Goal: Complete application form: Complete application form

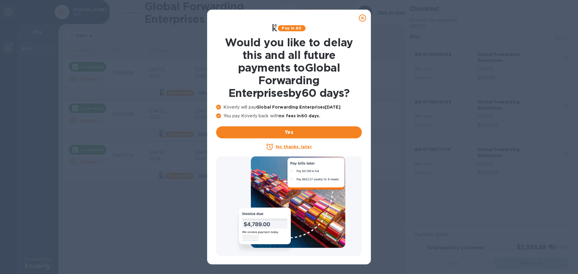
click at [286, 147] on u "No thanks, later" at bounding box center [294, 146] width 36 height 5
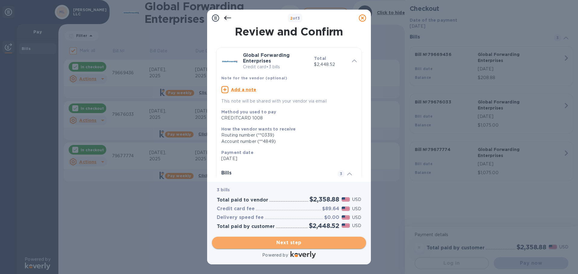
click at [286, 244] on span "Next step" at bounding box center [289, 242] width 144 height 7
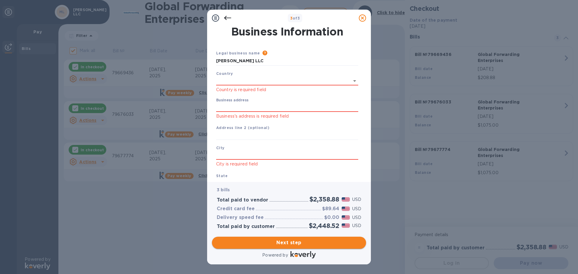
type input "[GEOGRAPHIC_DATA]"
click at [227, 104] on input "Business address" at bounding box center [287, 106] width 142 height 9
type input "[STREET_ADDRESS]"
click at [224, 126] on b "Address line 2 (optional)" at bounding box center [242, 126] width 53 height 5
click at [221, 132] on input "text" at bounding box center [287, 134] width 142 height 9
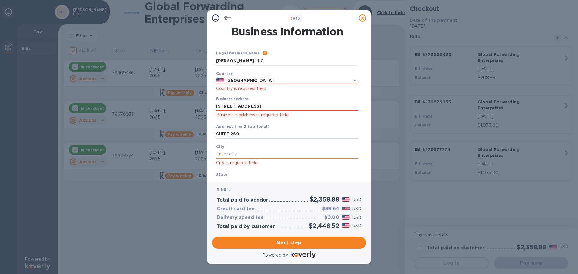
type input "SUITE 260"
click at [231, 155] on input "text" at bounding box center [287, 154] width 142 height 9
type input "e"
type input "Edison"
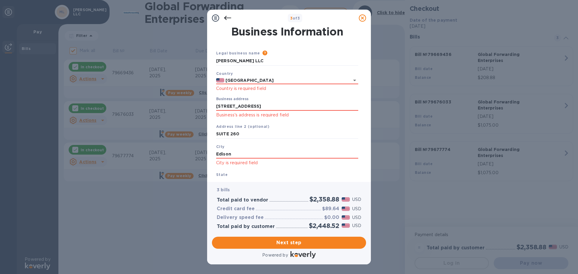
click at [214, 170] on div "State" at bounding box center [287, 179] width 147 height 20
click at [225, 169] on div "State" at bounding box center [287, 179] width 147 height 20
click at [240, 160] on p "City is required field" at bounding box center [287, 163] width 142 height 7
click at [236, 155] on input "Edison" at bounding box center [287, 154] width 142 height 9
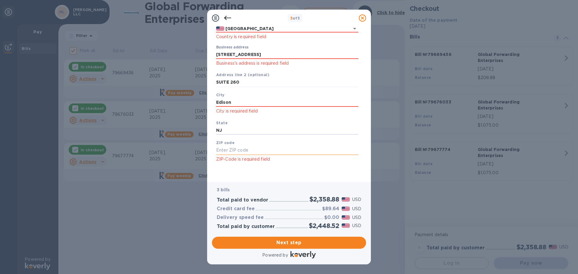
type input "NJ"
click at [234, 146] on input "text" at bounding box center [287, 150] width 142 height 9
type input "07726"
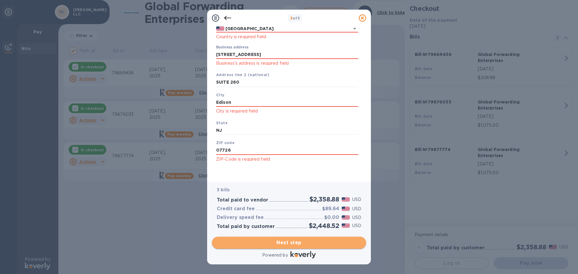
click at [286, 244] on span "Next step" at bounding box center [289, 242] width 144 height 7
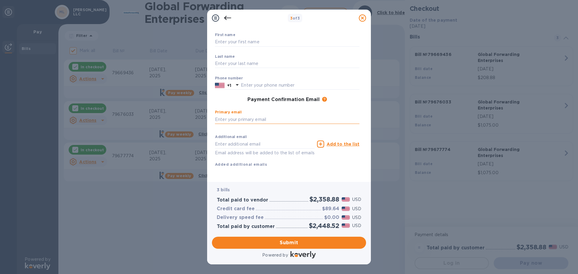
click at [237, 115] on input "text" at bounding box center [287, 119] width 144 height 9
type input "[EMAIL_ADDRESS][DOMAIN_NAME]"
type input "[PERSON_NAME]"
type input "7323727121"
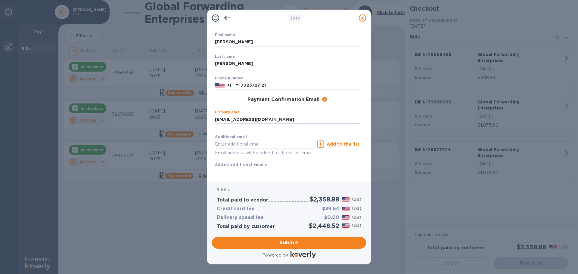
type input "[EMAIL_ADDRESS][DOMAIN_NAME]"
drag, startPoint x: 268, startPoint y: 80, endPoint x: 241, endPoint y: 80, distance: 27.1
click at [241, 81] on div "[PHONE_NUMBER]" at bounding box center [287, 85] width 144 height 9
type input "5166664722"
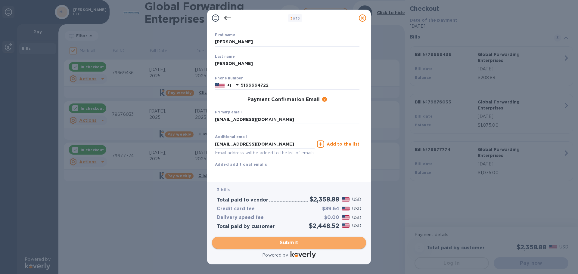
click at [286, 244] on span "Submit" at bounding box center [289, 242] width 144 height 7
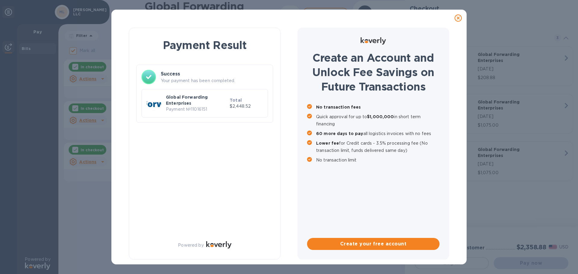
checkbox input "false"
